Goal: Task Accomplishment & Management: Complete application form

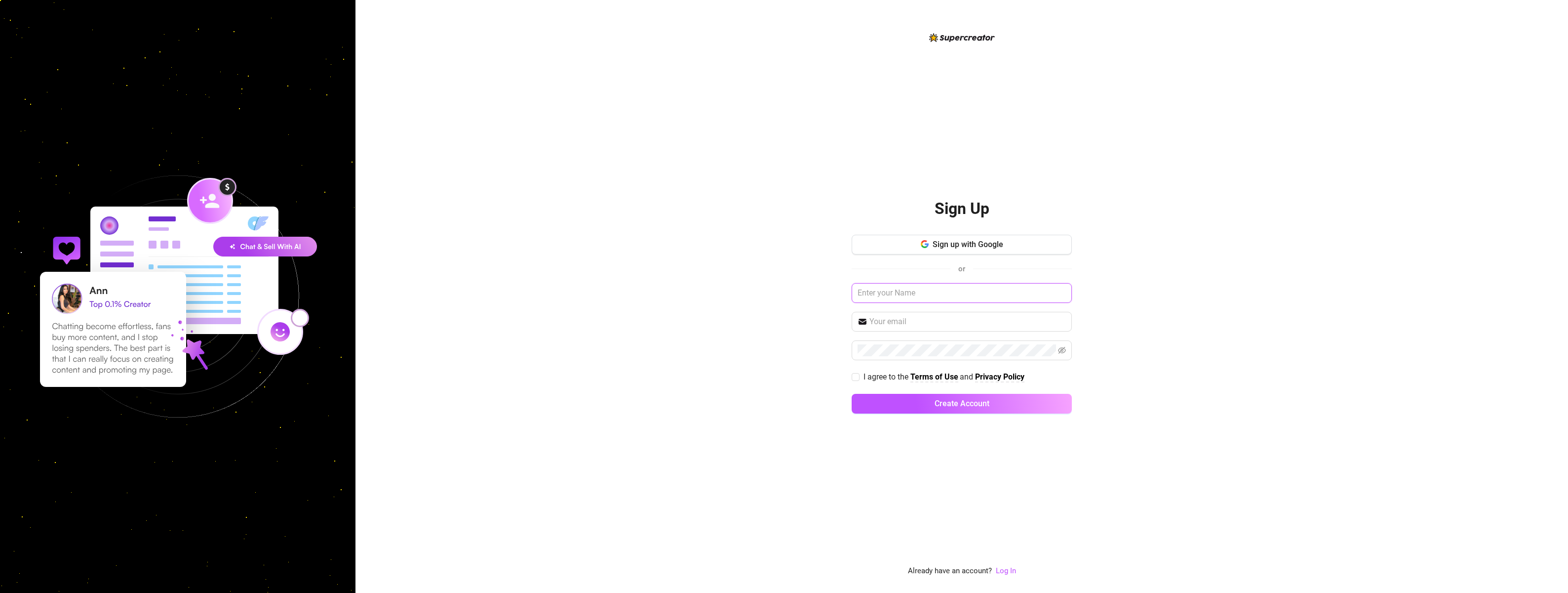
click at [906, 298] on input "text" at bounding box center [962, 293] width 220 height 19
type input "the utm tester"
click at [903, 319] on input "text" at bounding box center [967, 322] width 196 height 12
type input "[EMAIL_ADDRESS][DOMAIN_NAME]"
click at [857, 376] on input "I agree to the Terms of Use and Privacy Policy" at bounding box center [855, 376] width 7 height 7
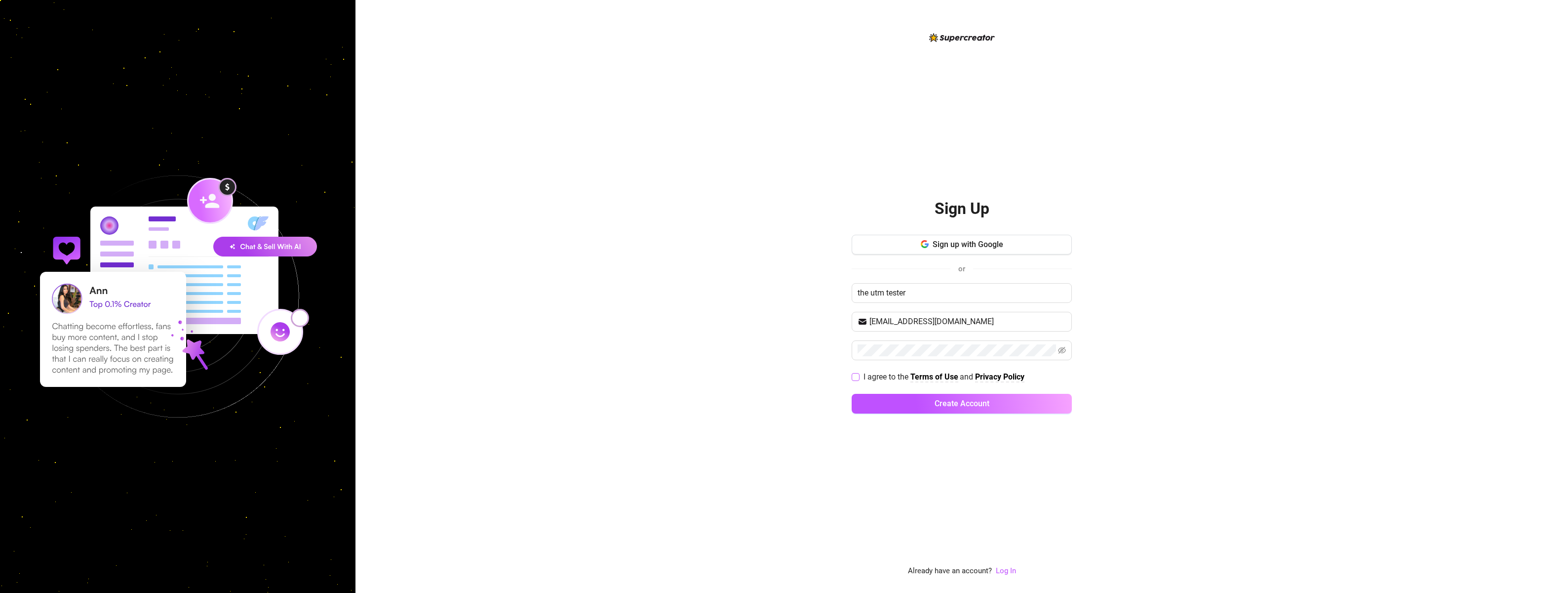
checkbox input "true"
click at [910, 406] on button "Create Account" at bounding box center [962, 403] width 220 height 19
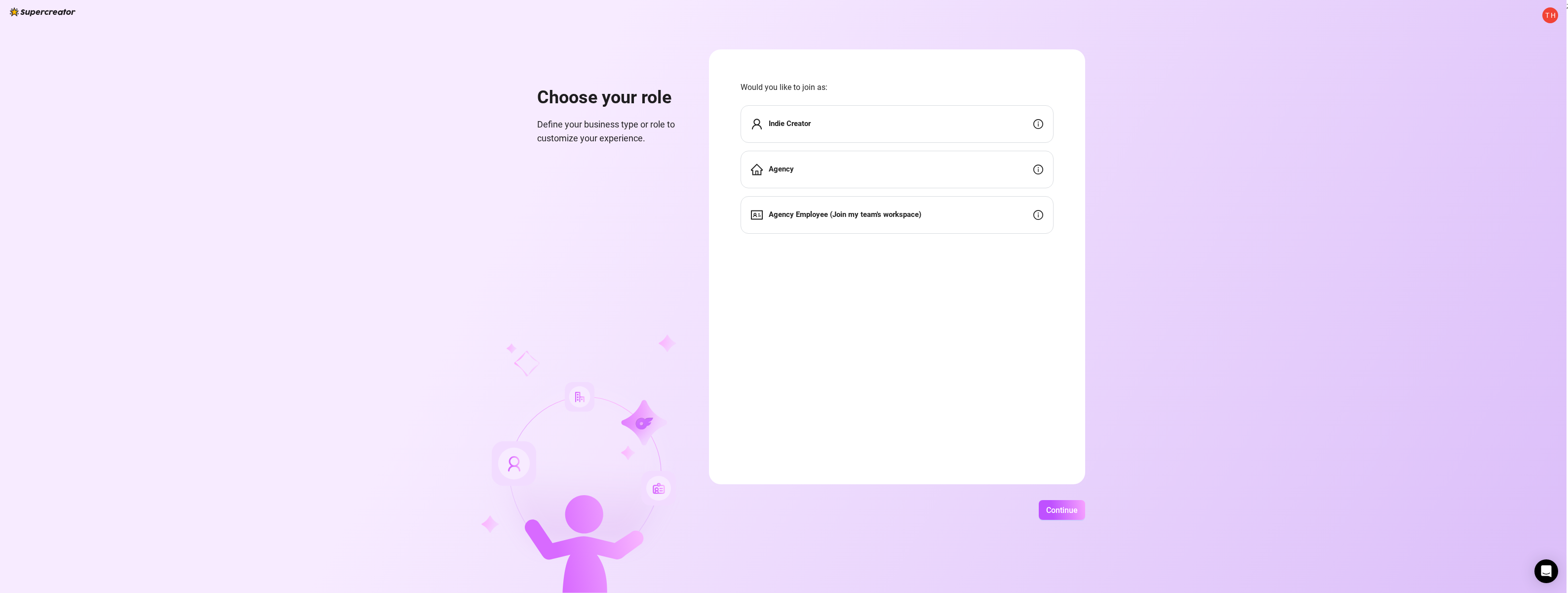
click at [818, 127] on div "Indie Creator" at bounding box center [897, 124] width 313 height 37
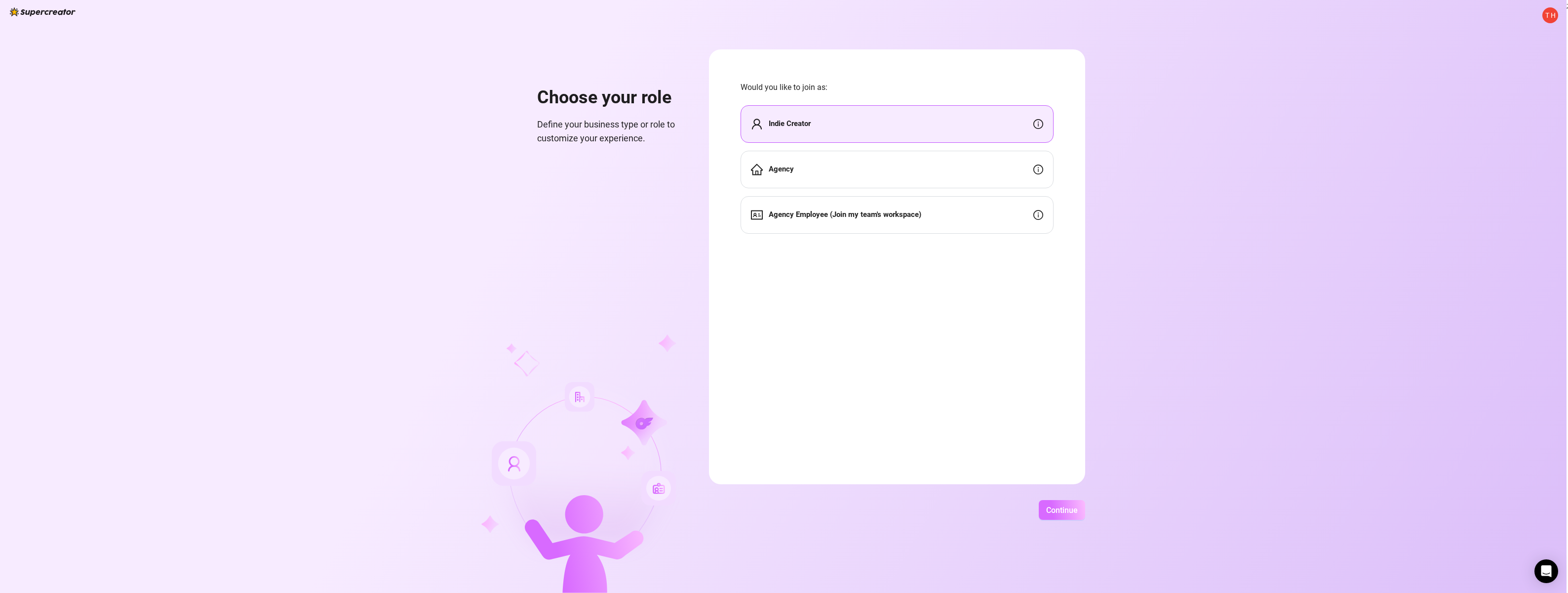
click at [1062, 506] on span "Continue" at bounding box center [1062, 510] width 31 height 10
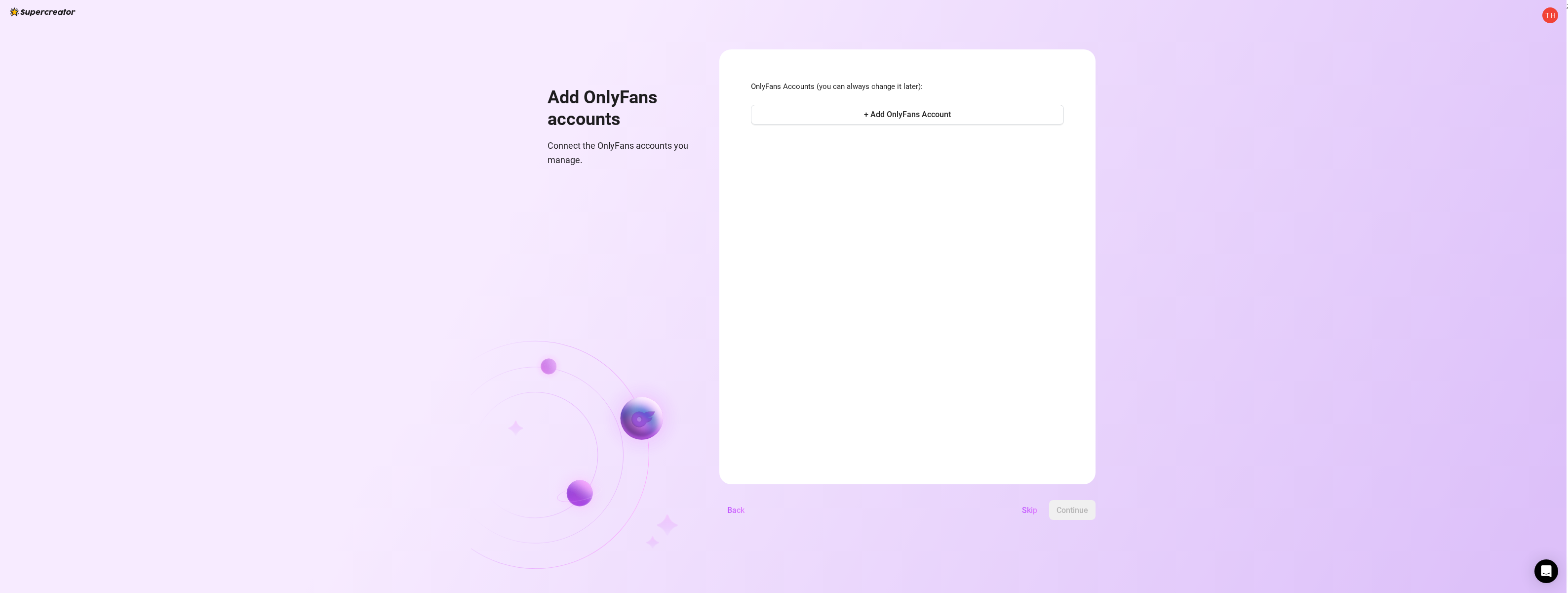
click at [1028, 508] on span "Skip" at bounding box center [1029, 510] width 15 height 10
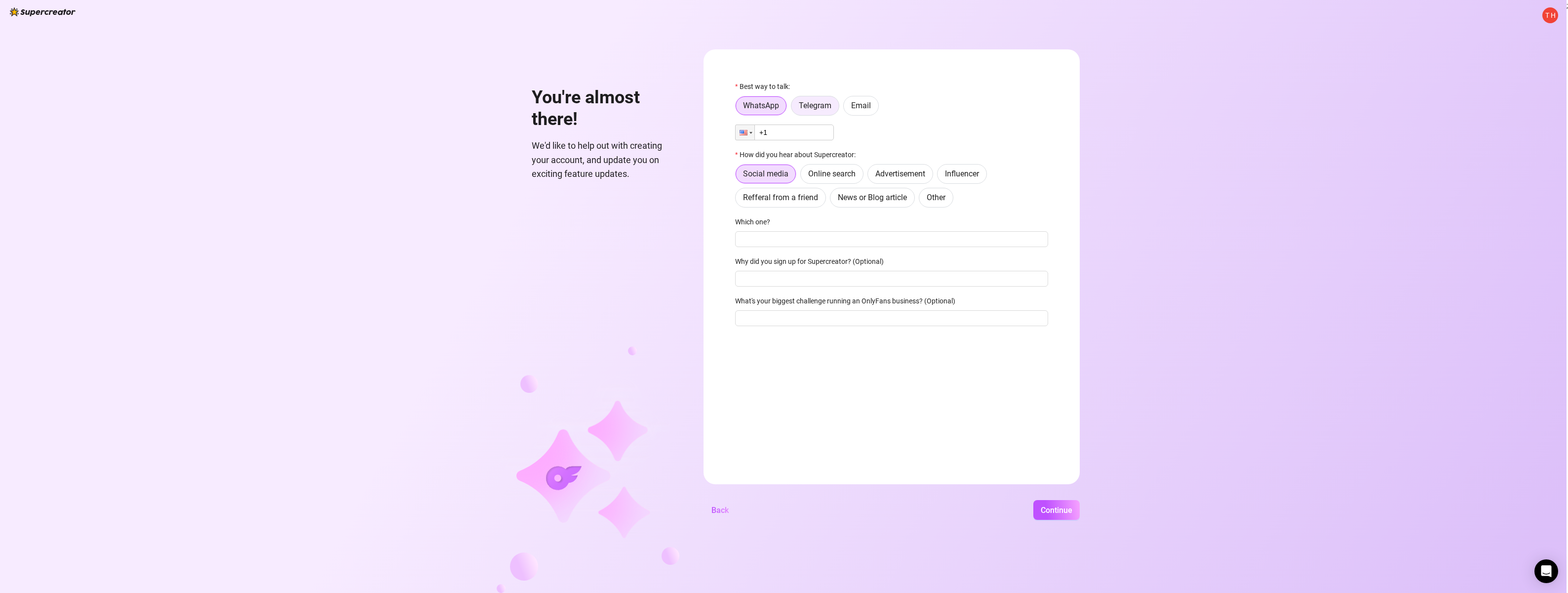
click at [870, 105] on span "Email" at bounding box center [861, 105] width 19 height 10
click at [846, 108] on input "Email" at bounding box center [846, 108] width 0 height 0
click at [860, 103] on span "Email" at bounding box center [861, 105] width 19 height 10
click at [846, 108] on input "Email" at bounding box center [846, 108] width 0 height 0
click at [806, 106] on span "Telegram" at bounding box center [814, 105] width 32 height 10
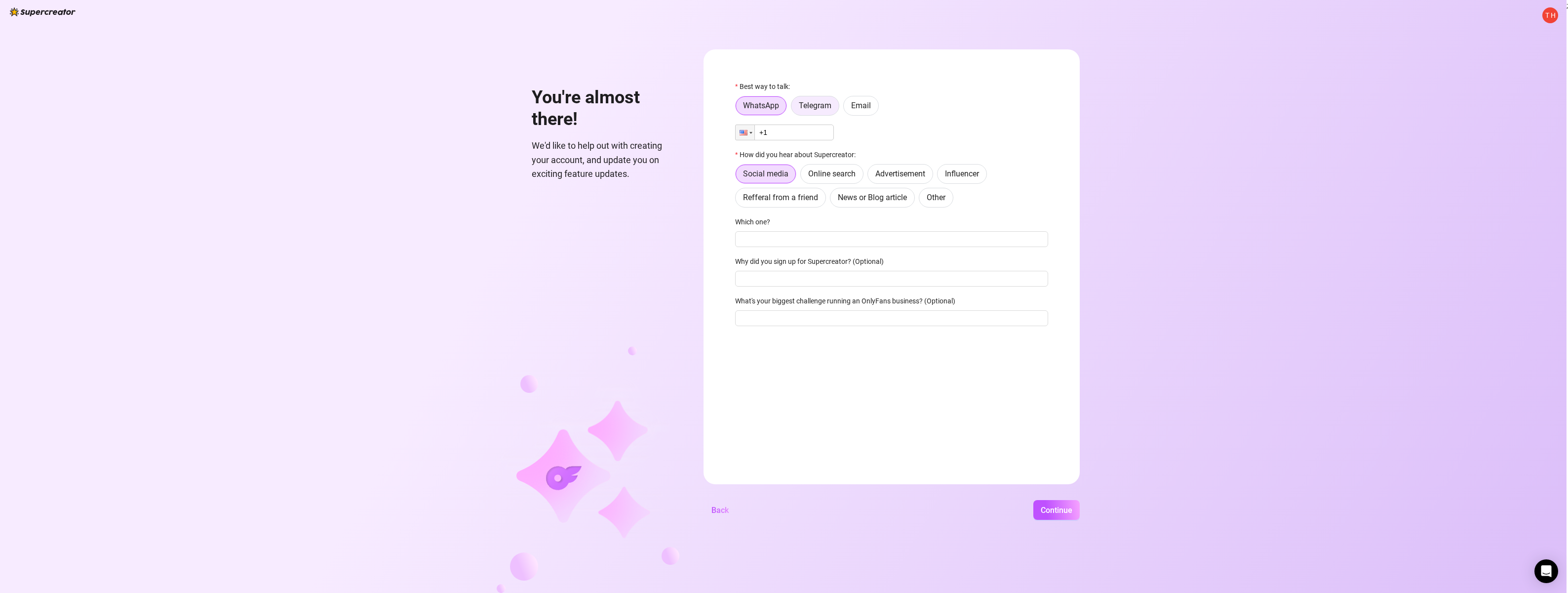
click at [793, 108] on input "Telegram" at bounding box center [793, 108] width 0 height 0
click at [854, 108] on span "Email" at bounding box center [861, 105] width 19 height 10
click at [846, 108] on input "Email" at bounding box center [846, 108] width 0 height 0
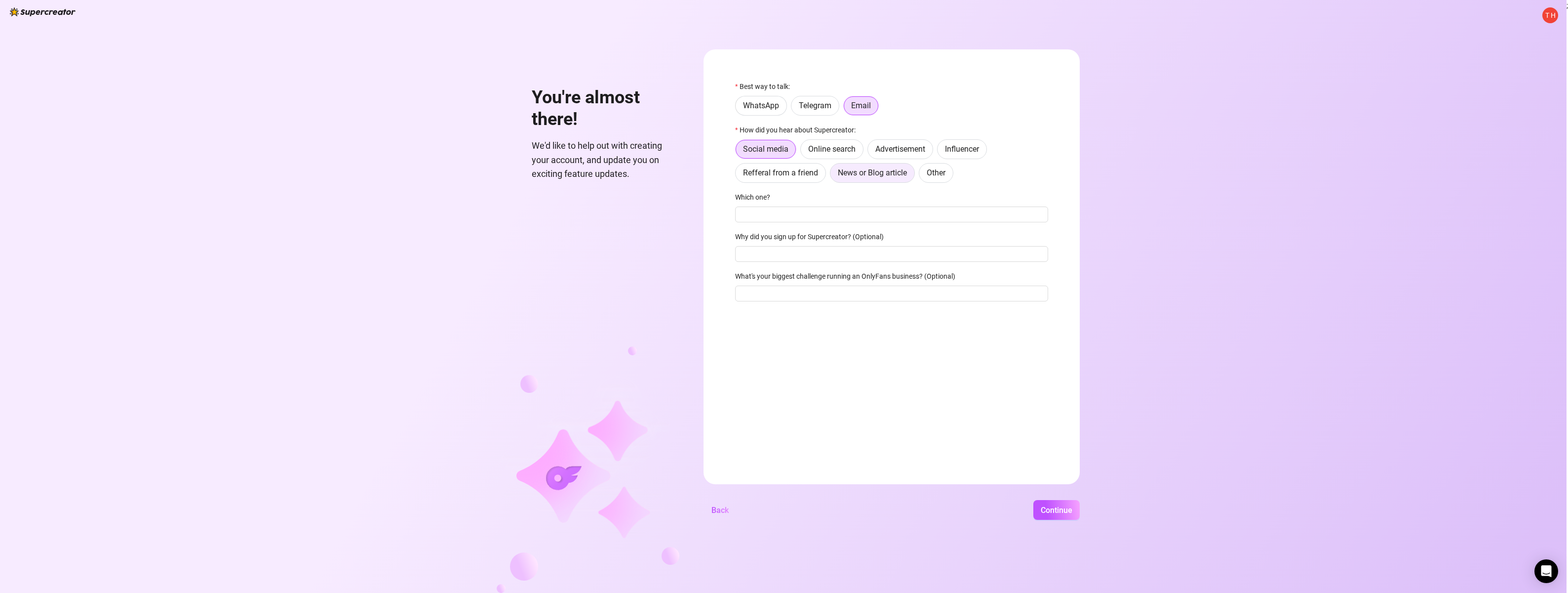
click at [846, 175] on span "News or Blog article" at bounding box center [872, 172] width 69 height 10
click at [833, 175] on input "News or Blog article" at bounding box center [833, 175] width 0 height 0
click at [1049, 512] on span "Continue" at bounding box center [1056, 510] width 31 height 10
